Goal: Information Seeking & Learning: Learn about a topic

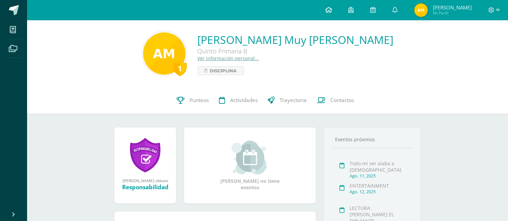
click at [326, 14] on link at bounding box center [328, 10] width 23 height 20
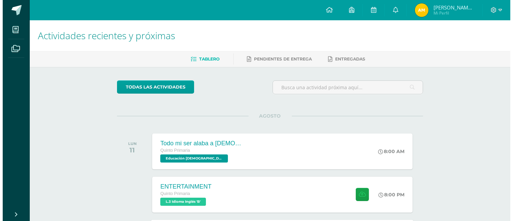
scroll to position [150, 0]
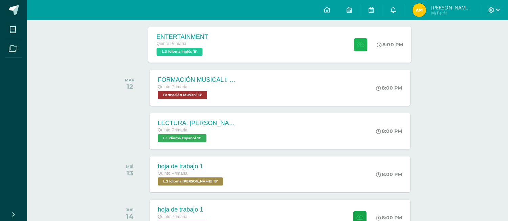
click at [356, 47] on button at bounding box center [360, 44] width 13 height 13
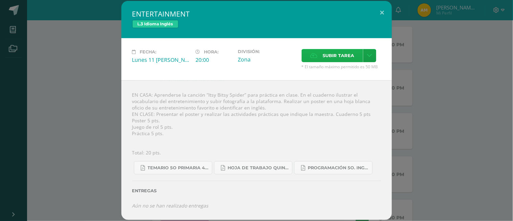
click at [338, 61] on span "Subir tarea" at bounding box center [338, 55] width 31 height 13
click at [0, 0] on input "Subir tarea" at bounding box center [0, 0] width 0 height 0
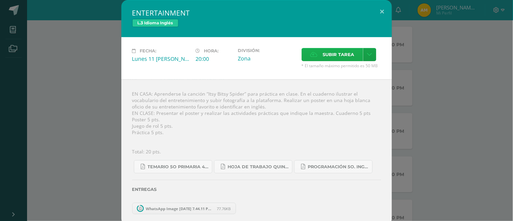
click at [315, 52] on label "Subir tarea" at bounding box center [333, 54] width 62 height 13
click at [0, 0] on input "Subir tarea" at bounding box center [0, 0] width 0 height 0
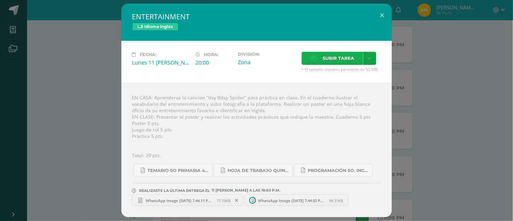
click at [315, 55] on label "Subir tarea" at bounding box center [333, 58] width 62 height 13
click at [0, 0] on input "Subir tarea" at bounding box center [0, 0] width 0 height 0
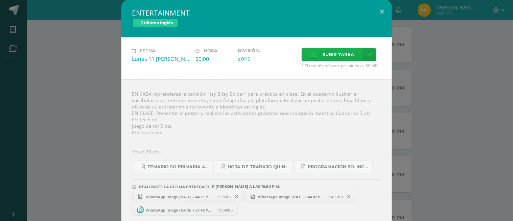
click at [331, 50] on span "Subir tarea" at bounding box center [338, 54] width 31 height 13
click at [0, 0] on input "Subir tarea" at bounding box center [0, 0] width 0 height 0
click at [323, 49] on span "Subir tarea" at bounding box center [338, 54] width 31 height 13
click at [0, 0] on input "Subir tarea" at bounding box center [0, 0] width 0 height 0
click at [325, 52] on span "Subir tarea" at bounding box center [338, 54] width 31 height 13
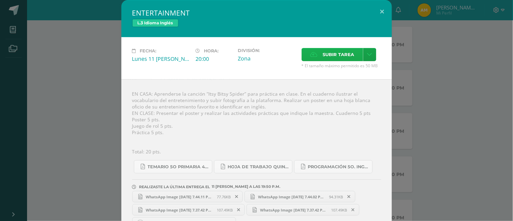
click at [0, 0] on input "Subir tarea" at bounding box center [0, 0] width 0 height 0
click at [314, 56] on icon at bounding box center [313, 54] width 7 height 4
click at [0, 0] on input "Subir tarea" at bounding box center [0, 0] width 0 height 0
click at [340, 55] on span "Subir tarea" at bounding box center [338, 54] width 31 height 13
click at [0, 0] on input "Subir tarea" at bounding box center [0, 0] width 0 height 0
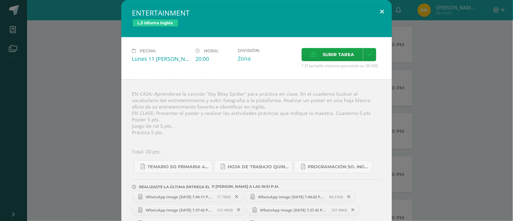
click at [382, 13] on button at bounding box center [382, 11] width 19 height 23
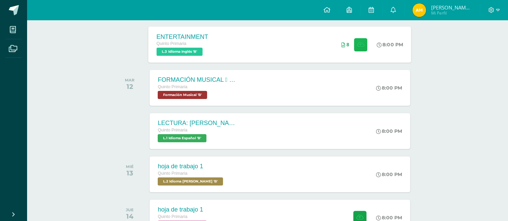
click at [356, 49] on button at bounding box center [360, 44] width 13 height 13
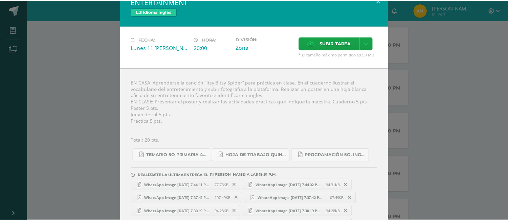
scroll to position [0, 0]
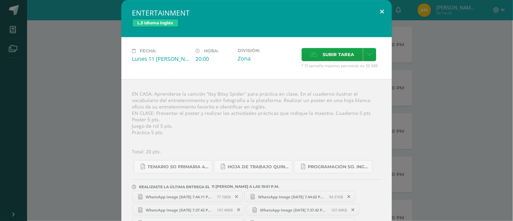
click at [379, 9] on button at bounding box center [382, 11] width 19 height 23
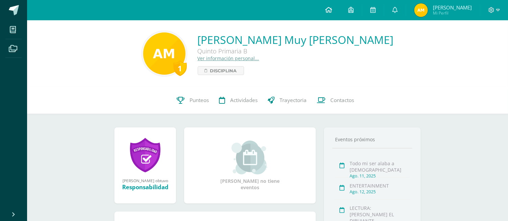
click at [327, 17] on link at bounding box center [328, 10] width 23 height 20
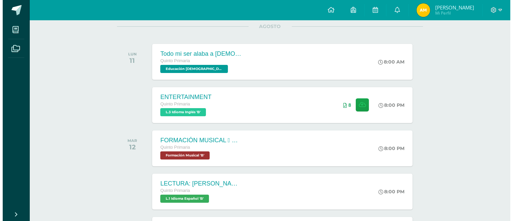
scroll to position [113, 0]
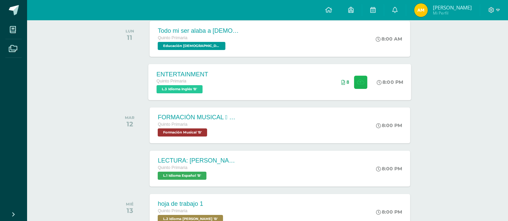
click at [361, 84] on icon at bounding box center [360, 82] width 7 height 6
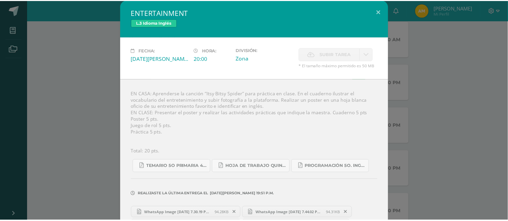
scroll to position [0, 0]
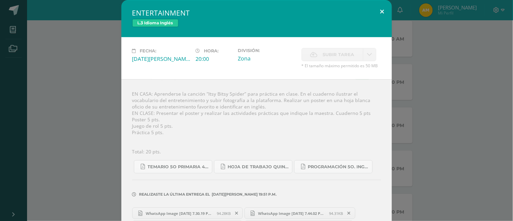
click at [382, 3] on button at bounding box center [382, 11] width 19 height 23
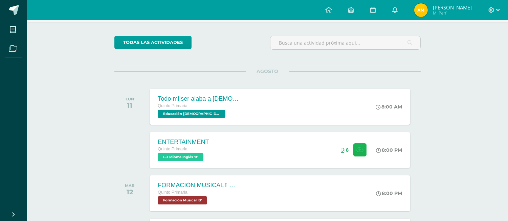
scroll to position [38, 0]
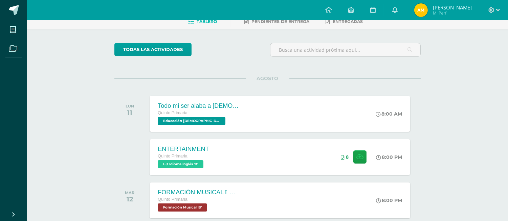
click at [154, 46] on link "todas las Actividades" at bounding box center [152, 49] width 77 height 13
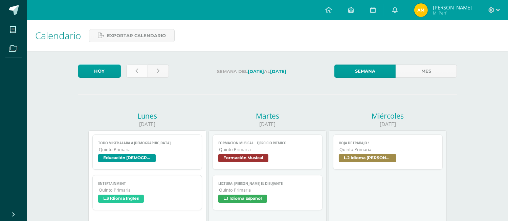
click at [145, 71] on link at bounding box center [136, 71] width 21 height 13
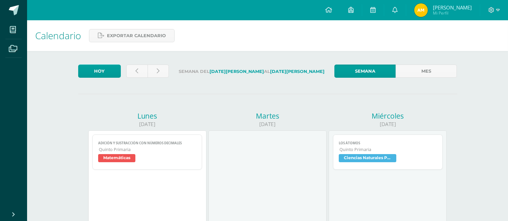
click at [112, 149] on span "Quinto Primaria" at bounding box center [148, 150] width 98 height 6
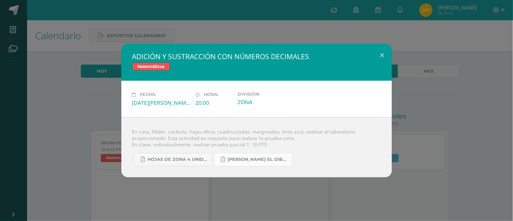
click at [248, 160] on span "[PERSON_NAME] EL DIBUJANTE.pdf" at bounding box center [258, 159] width 61 height 5
